Goal: Navigation & Orientation: Find specific page/section

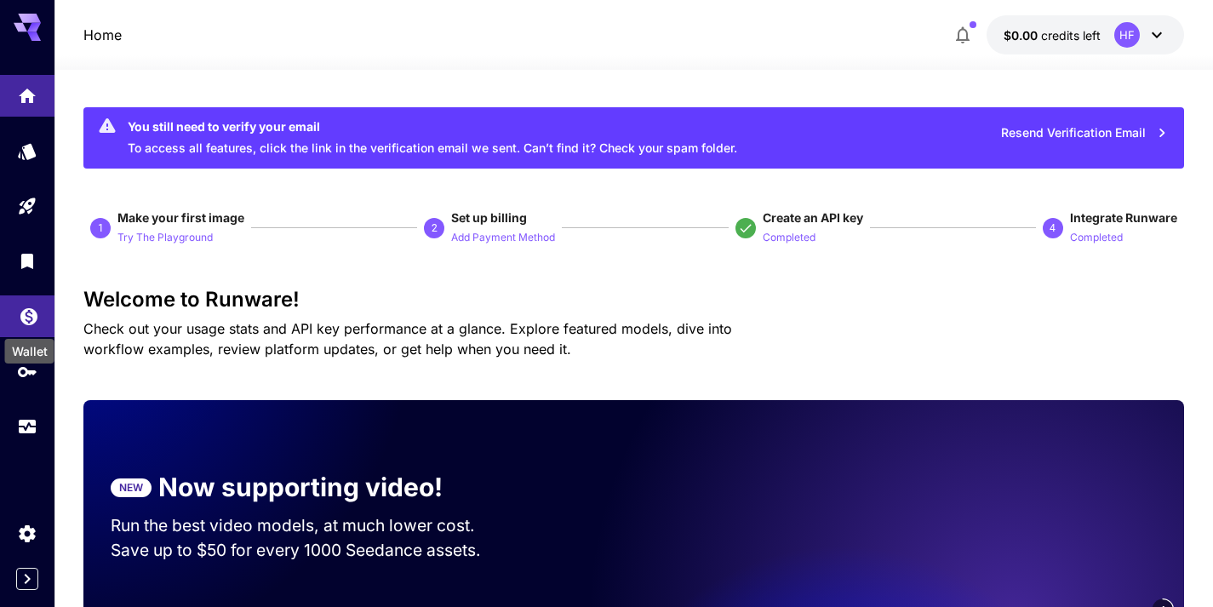
click at [29, 318] on icon "Wallet" at bounding box center [28, 311] width 17 height 17
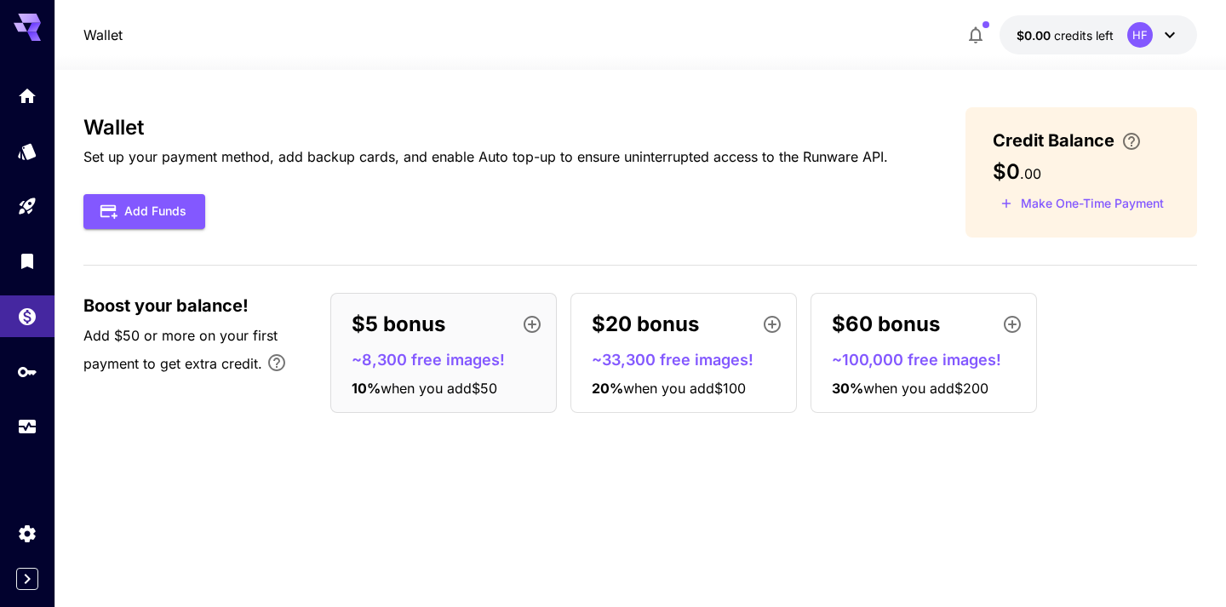
click at [411, 359] on p "~8,300 free images!" at bounding box center [450, 359] width 197 height 23
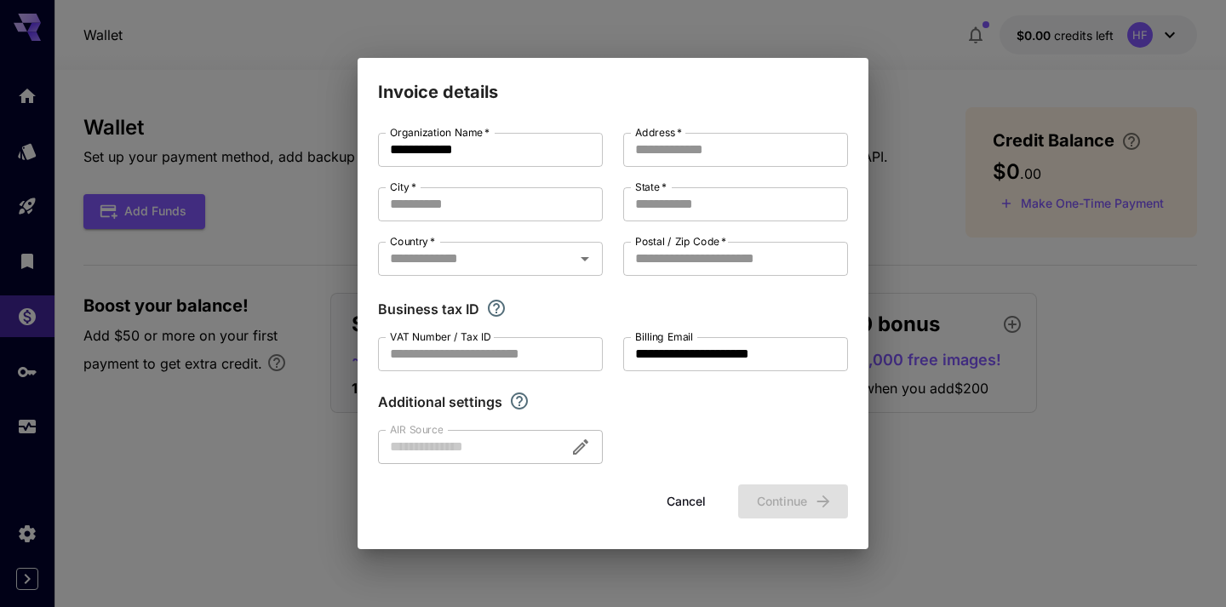
click at [690, 483] on form "**********" at bounding box center [613, 326] width 470 height 386
click at [682, 493] on button "Cancel" at bounding box center [686, 501] width 77 height 35
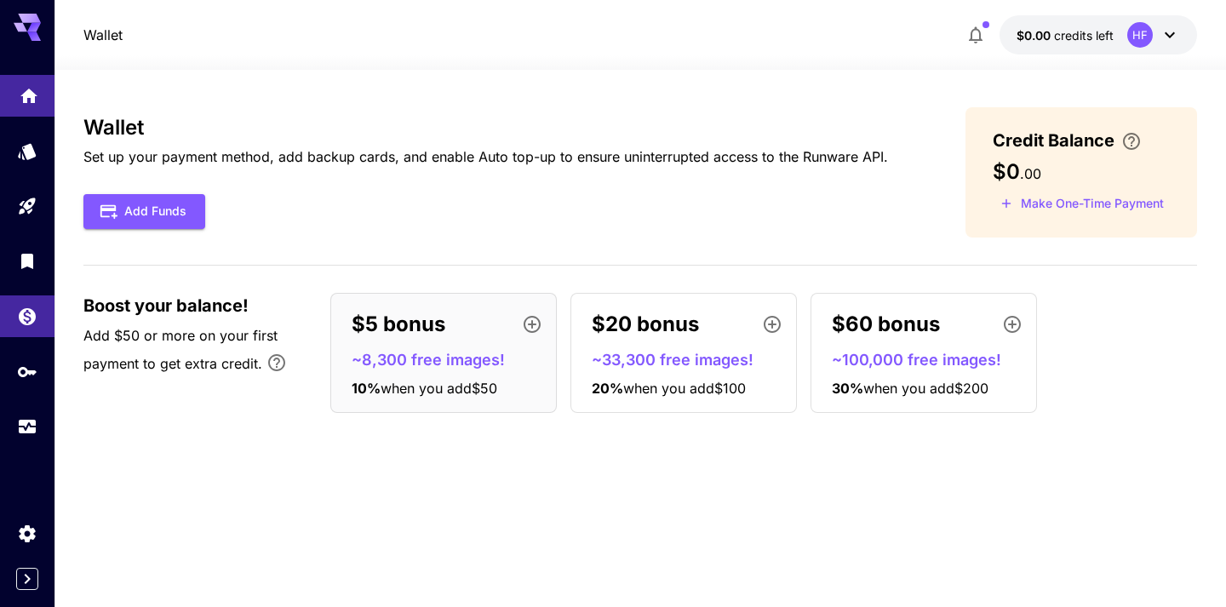
click at [26, 106] on link at bounding box center [27, 96] width 54 height 42
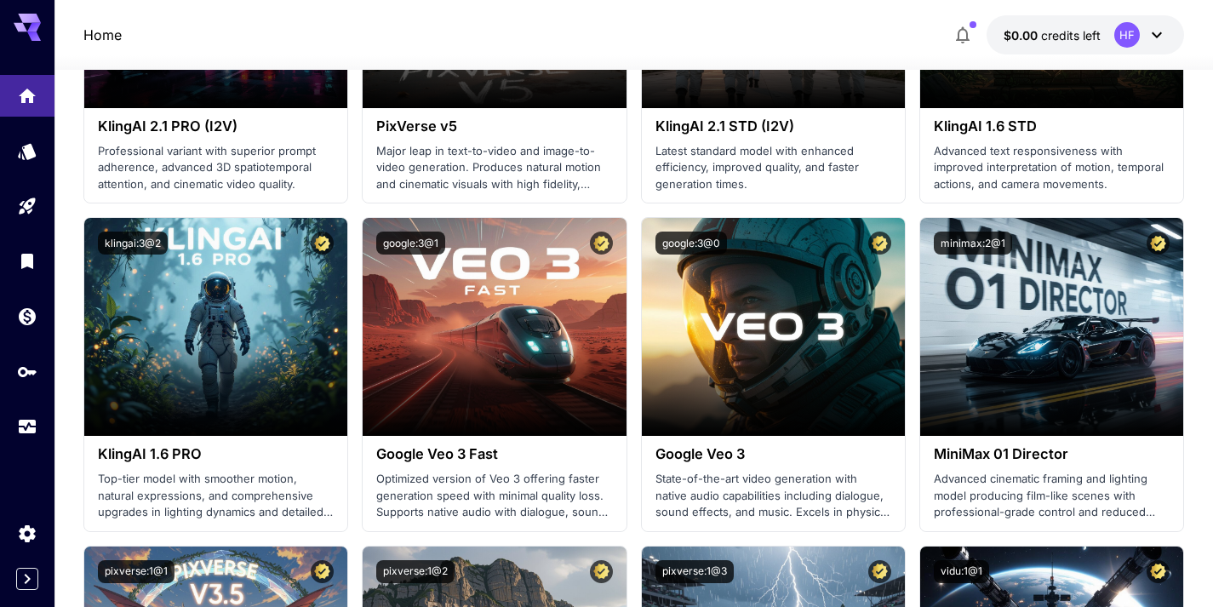
scroll to position [1159, 0]
